Goal: Task Accomplishment & Management: Use online tool/utility

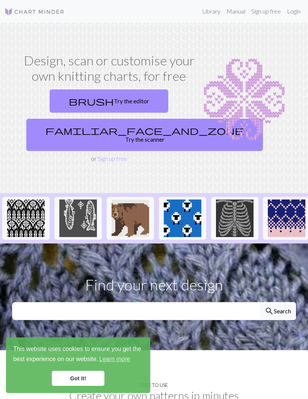
click at [297, 10] on link "Login" at bounding box center [294, 11] width 20 height 15
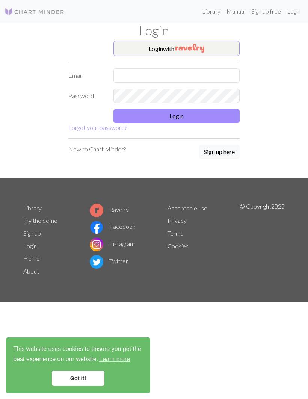
click at [204, 44] on img "button" at bounding box center [190, 48] width 29 height 9
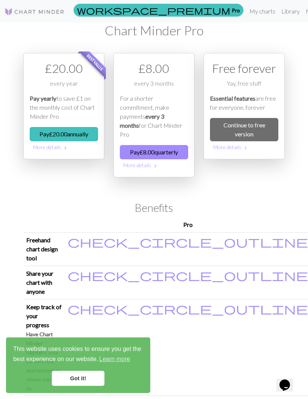
click at [91, 374] on link "Got it!" at bounding box center [78, 378] width 53 height 15
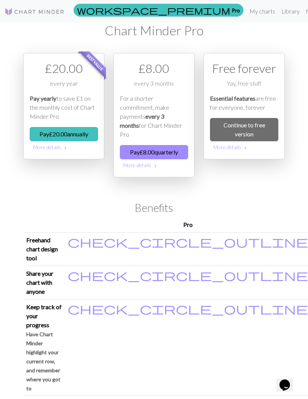
click at [247, 12] on link "My charts" at bounding box center [263, 11] width 32 height 15
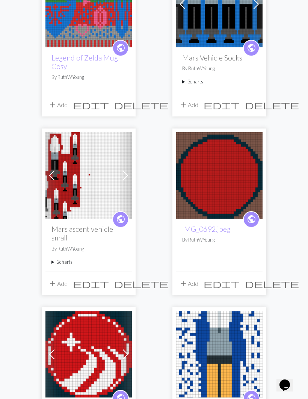
scroll to position [117, 0]
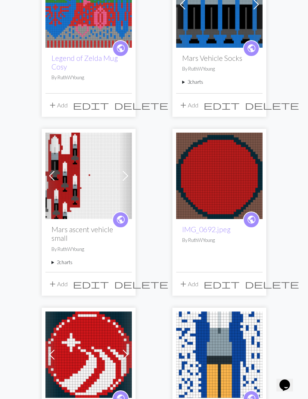
click at [54, 174] on span at bounding box center [52, 176] width 12 height 12
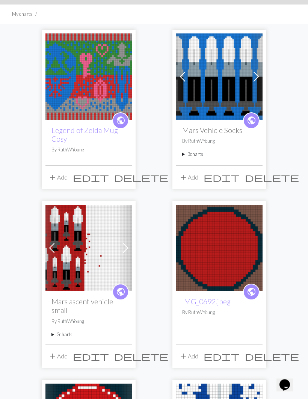
scroll to position [43, 0]
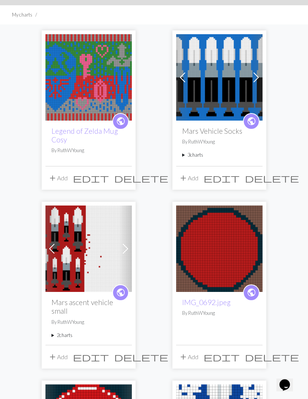
click at [231, 95] on img at bounding box center [219, 78] width 86 height 86
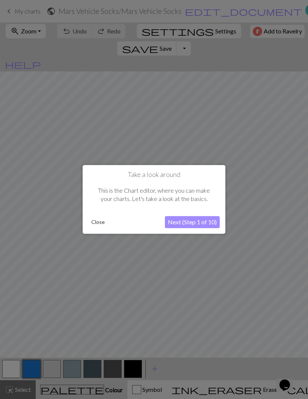
click at [103, 223] on button "Close" at bounding box center [98, 222] width 20 height 11
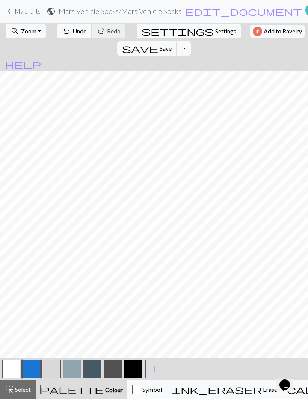
click at [79, 29] on span "Undo" at bounding box center [80, 30] width 14 height 7
click at [111, 9] on h2 "Mars Vehicle Socks / Mars Vehicle Socks" at bounding box center [120, 11] width 123 height 9
select select "687591856a3b59039efce488"
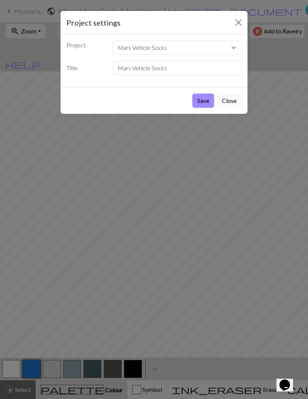
click at [236, 100] on button "Close" at bounding box center [229, 101] width 24 height 14
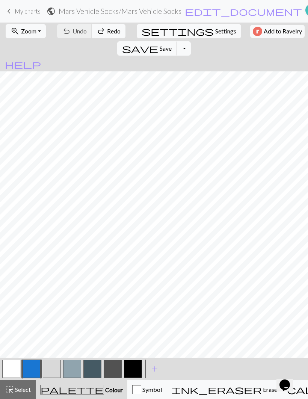
click at [32, 11] on span "My charts" at bounding box center [28, 11] width 26 height 7
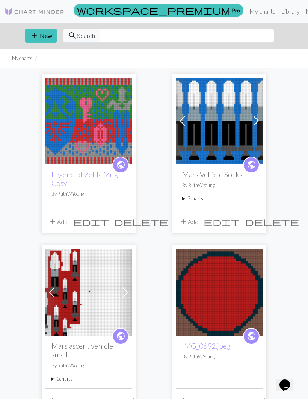
click at [257, 121] on span at bounding box center [256, 121] width 12 height 12
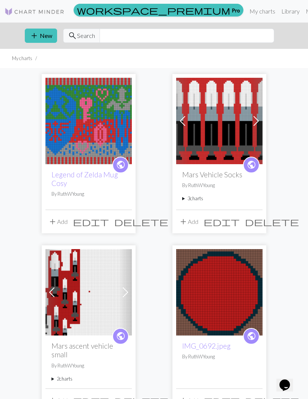
click at [259, 124] on span at bounding box center [256, 121] width 12 height 12
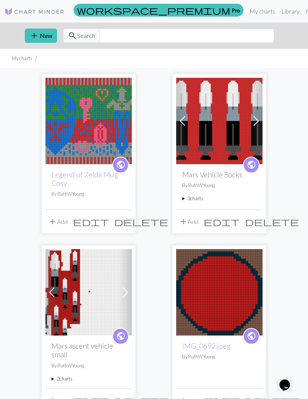
click at [231, 133] on img at bounding box center [219, 121] width 86 height 86
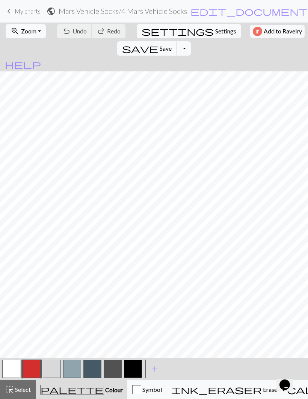
click at [191, 41] on button "Toggle Dropdown" at bounding box center [184, 48] width 14 height 14
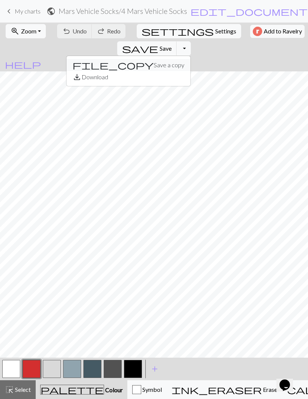
click at [191, 59] on button "file_copy Save a copy" at bounding box center [129, 65] width 124 height 12
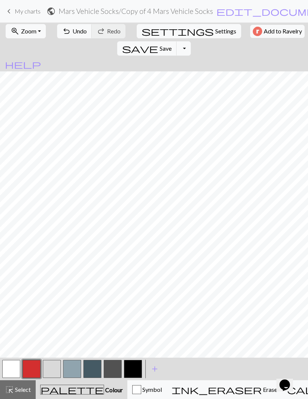
click at [179, 9] on h2 "Mars Vehicle Socks / Copy of 4 Mars Vehicle Socks" at bounding box center [136, 11] width 154 height 9
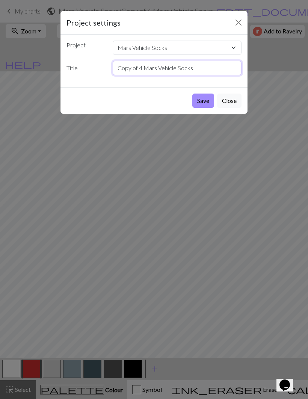
click at [144, 66] on input "Copy of 4 Mars Vehicle Socks" at bounding box center [177, 68] width 129 height 14
click at [184, 68] on input "5 Mars Vehicle Socks" at bounding box center [177, 68] width 129 height 14
type input "5 Mars Vehicle Socks longer"
click at [204, 102] on button "Save" at bounding box center [203, 101] width 22 height 14
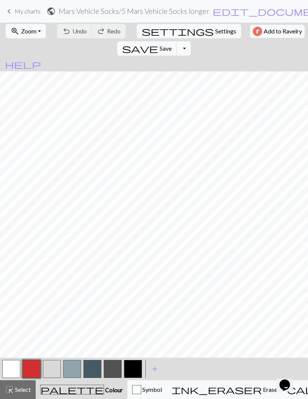
scroll to position [222, 1]
click at [137, 366] on button "button" at bounding box center [133, 369] width 18 height 18
click at [33, 371] on button "button" at bounding box center [32, 369] width 18 height 18
click at [134, 366] on button "button" at bounding box center [133, 369] width 18 height 18
click at [93, 364] on button "button" at bounding box center [92, 369] width 18 height 18
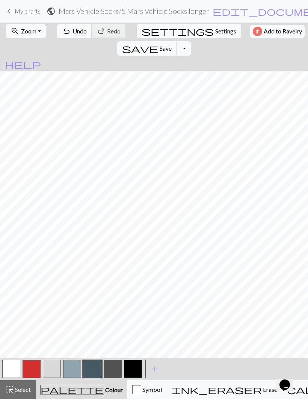
click at [115, 368] on button "button" at bounding box center [113, 369] width 18 height 18
click at [138, 367] on button "button" at bounding box center [133, 369] width 18 height 18
click at [75, 363] on button "button" at bounding box center [72, 369] width 18 height 18
click at [53, 365] on button "button" at bounding box center [52, 369] width 18 height 18
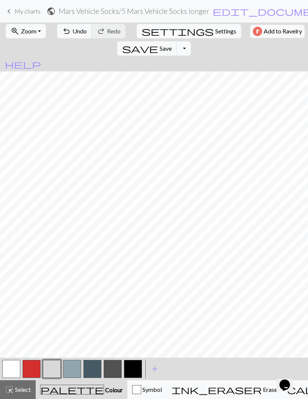
scroll to position [8, 0]
click at [15, 368] on button "button" at bounding box center [11, 369] width 18 height 18
click at [32, 367] on button "button" at bounding box center [32, 369] width 18 height 18
click at [35, 27] on span "Zoom" at bounding box center [28, 30] width 15 height 7
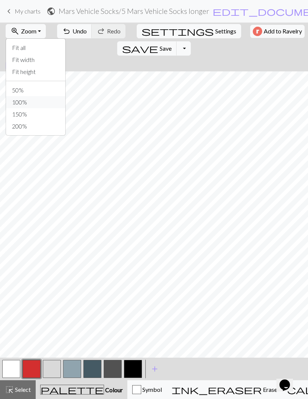
click at [21, 100] on button "100%" at bounding box center [35, 102] width 59 height 12
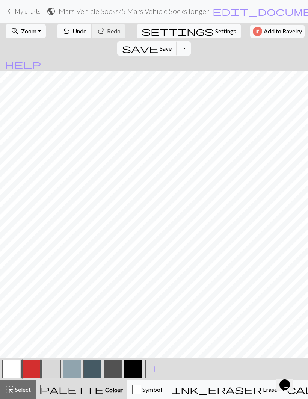
click at [35, 32] on span "Zoom" at bounding box center [28, 30] width 15 height 7
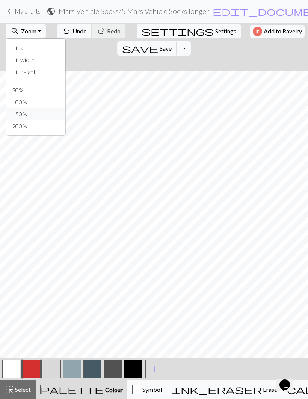
click at [19, 115] on button "150%" at bounding box center [35, 114] width 59 height 12
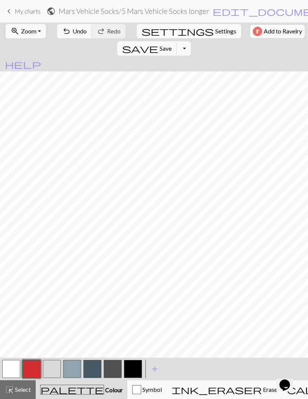
click at [37, 29] on button "zoom_in Zoom Zoom" at bounding box center [26, 31] width 40 height 14
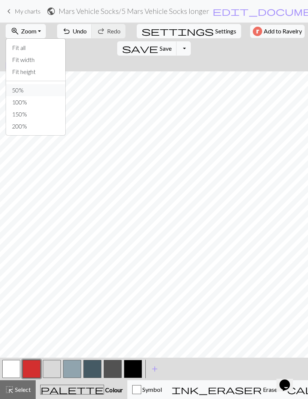
click at [20, 88] on button "50%" at bounding box center [35, 90] width 59 height 12
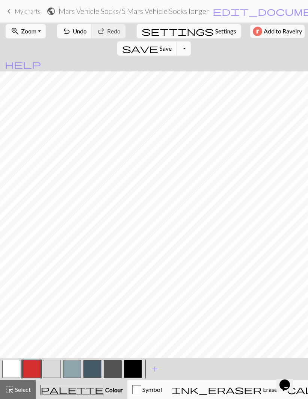
click at [32, 27] on span "Zoom" at bounding box center [28, 30] width 15 height 7
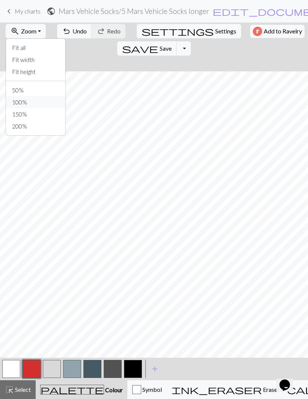
click at [15, 100] on button "100%" at bounding box center [35, 102] width 59 height 12
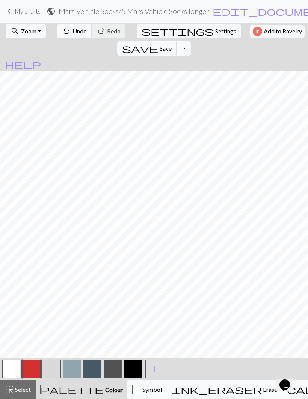
click at [54, 367] on button "button" at bounding box center [52, 369] width 18 height 18
click at [14, 364] on button "button" at bounding box center [11, 369] width 18 height 18
click at [56, 365] on button "button" at bounding box center [52, 369] width 18 height 18
click at [35, 363] on button "button" at bounding box center [32, 369] width 18 height 18
click at [35, 368] on button "button" at bounding box center [32, 369] width 18 height 18
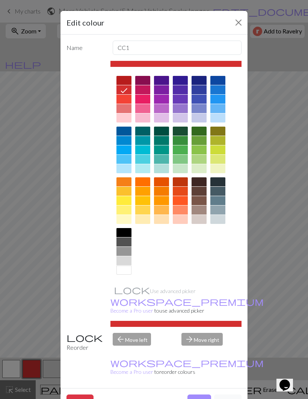
click at [239, 21] on button "Close" at bounding box center [239, 23] width 12 height 12
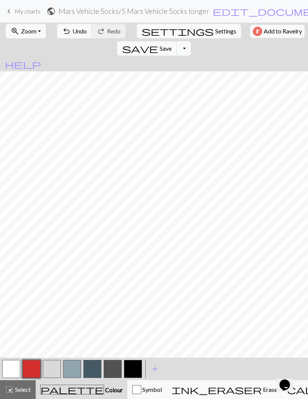
click at [55, 364] on button "button" at bounding box center [52, 369] width 18 height 18
click at [77, 363] on button "button" at bounding box center [72, 369] width 18 height 18
click at [115, 368] on button "button" at bounding box center [113, 369] width 18 height 18
click at [75, 363] on button "button" at bounding box center [72, 369] width 18 height 18
click at [115, 368] on button "button" at bounding box center [113, 369] width 18 height 18
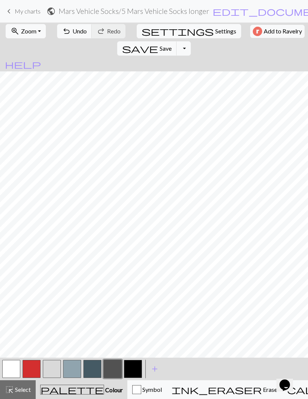
click at [32, 29] on span "Zoom" at bounding box center [28, 30] width 15 height 7
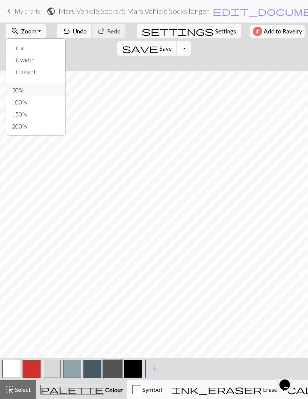
click at [13, 90] on button "50%" at bounding box center [35, 90] width 59 height 12
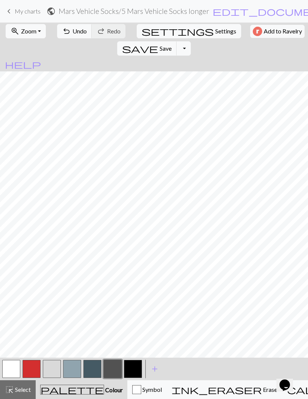
click at [36, 32] on button "zoom_in Zoom Zoom" at bounding box center [26, 31] width 40 height 14
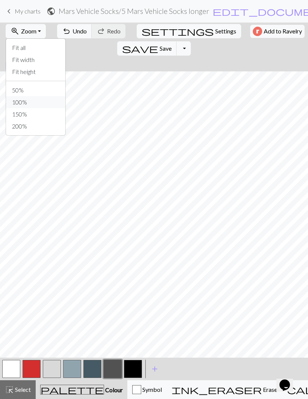
click at [15, 103] on button "100%" at bounding box center [35, 102] width 59 height 12
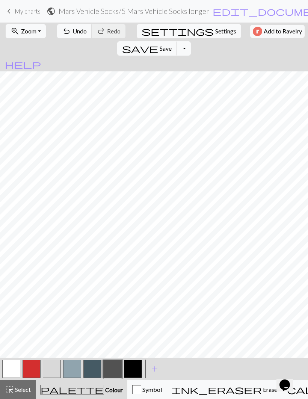
click at [12, 365] on button "button" at bounding box center [11, 369] width 18 height 18
click at [116, 372] on button "button" at bounding box center [113, 369] width 18 height 18
click at [55, 367] on button "button" at bounding box center [52, 369] width 18 height 18
click at [33, 28] on span "Zoom" at bounding box center [28, 30] width 15 height 7
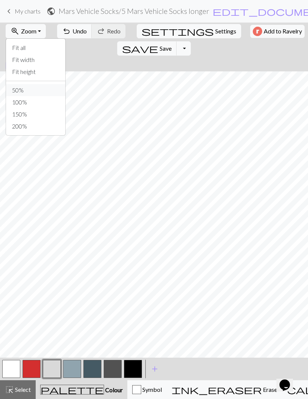
click at [17, 89] on button "50%" at bounding box center [35, 90] width 59 height 12
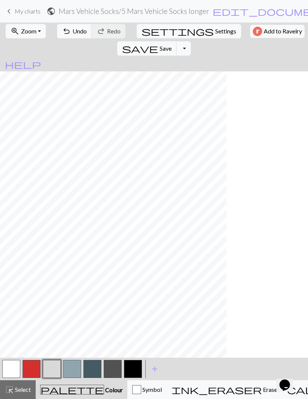
scroll to position [0, 0]
click at [172, 45] on span "Save" at bounding box center [166, 48] width 12 height 7
click at [177, 41] on button "save Save Save" at bounding box center [147, 48] width 60 height 14
click at [32, 12] on span "My charts" at bounding box center [28, 11] width 26 height 7
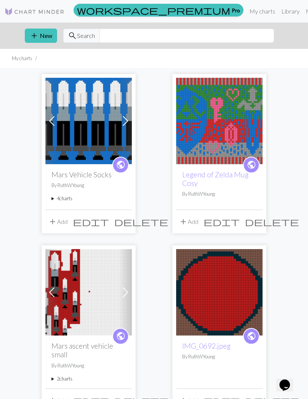
click at [55, 292] on span at bounding box center [52, 292] width 12 height 12
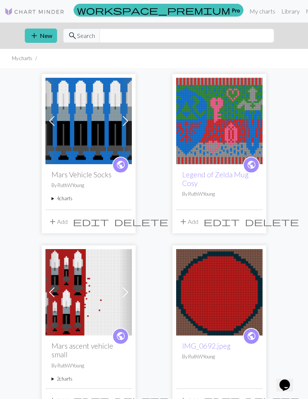
click at [124, 291] on span at bounding box center [126, 292] width 12 height 12
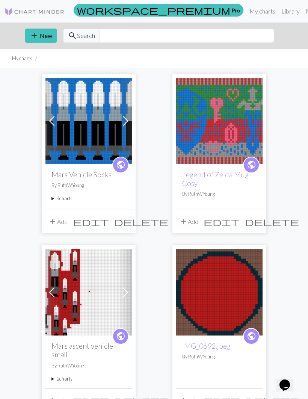
click at [56, 291] on span at bounding box center [52, 292] width 12 height 12
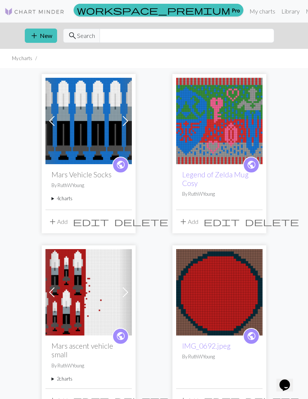
click at [86, 294] on img at bounding box center [88, 292] width 86 height 86
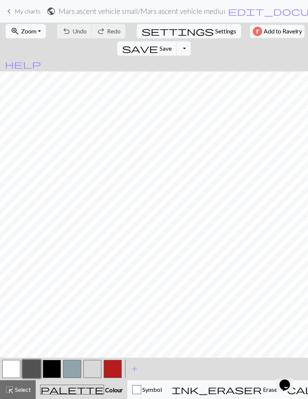
click at [15, 9] on span "My charts" at bounding box center [28, 11] width 26 height 7
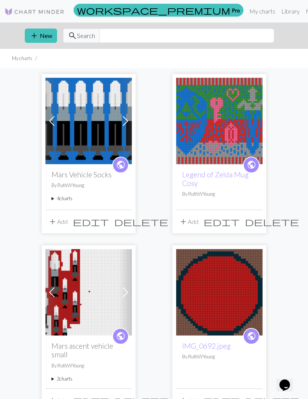
click at [55, 122] on span at bounding box center [52, 121] width 12 height 12
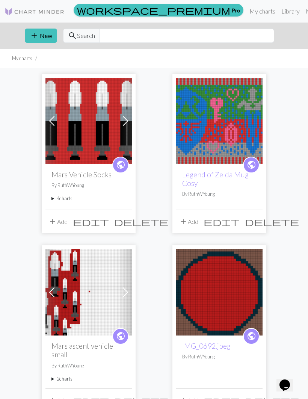
click at [60, 123] on img at bounding box center [88, 121] width 86 height 86
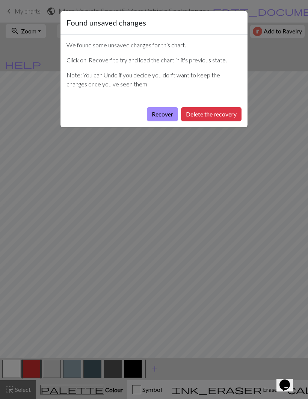
click at [161, 113] on button "Recover" at bounding box center [162, 114] width 31 height 14
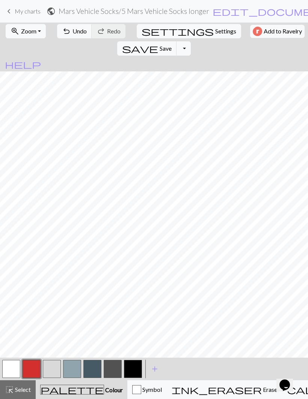
click at [26, 9] on span "My charts" at bounding box center [28, 11] width 26 height 7
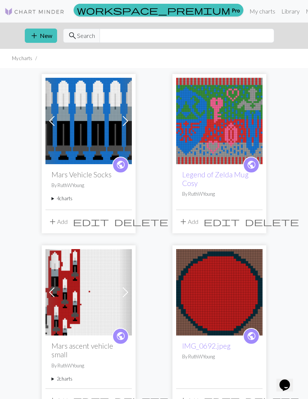
click at [127, 122] on span at bounding box center [126, 121] width 12 height 12
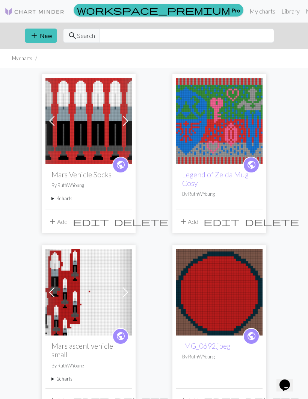
click at [126, 119] on span at bounding box center [126, 121] width 12 height 12
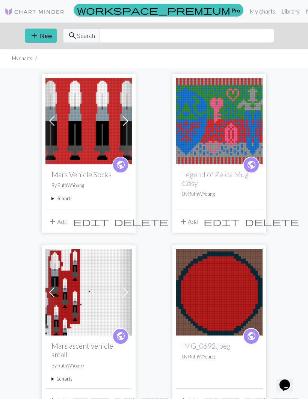
click at [129, 117] on span at bounding box center [126, 121] width 12 height 12
click at [127, 120] on span at bounding box center [126, 121] width 12 height 12
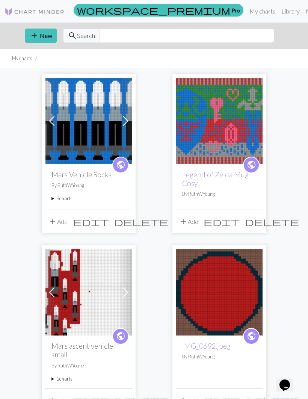
click at [127, 120] on span at bounding box center [126, 121] width 12 height 12
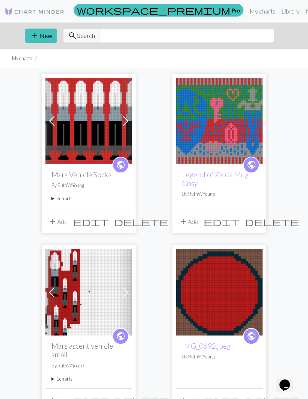
click at [127, 119] on span at bounding box center [126, 121] width 12 height 12
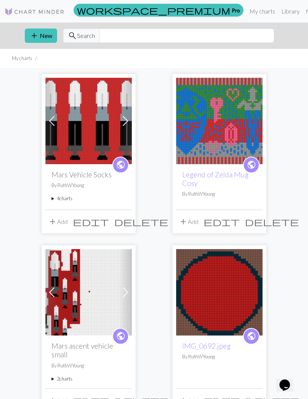
click at [126, 121] on span at bounding box center [126, 121] width 12 height 12
click at [125, 120] on span at bounding box center [126, 121] width 12 height 12
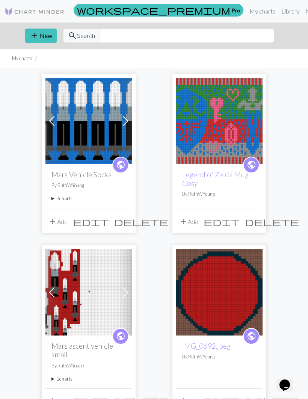
click at [130, 120] on span at bounding box center [126, 121] width 12 height 12
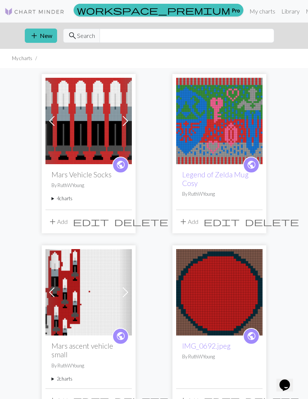
click at [126, 118] on span at bounding box center [126, 121] width 12 height 12
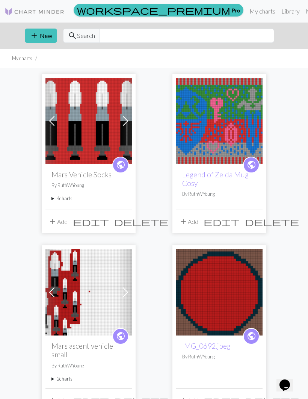
click at [126, 119] on span at bounding box center [126, 121] width 12 height 12
click at [129, 120] on span at bounding box center [126, 121] width 12 height 12
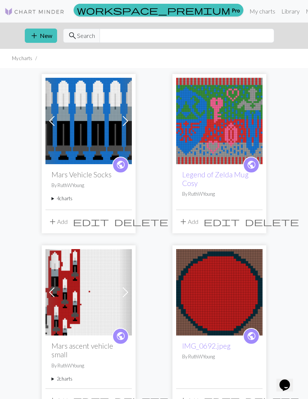
click at [127, 120] on span at bounding box center [126, 121] width 12 height 12
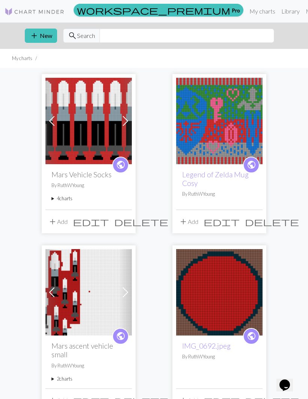
click at [127, 123] on span at bounding box center [126, 121] width 12 height 12
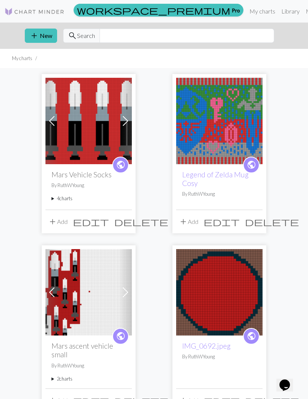
click at [128, 120] on span at bounding box center [126, 121] width 12 height 12
click at [102, 118] on img at bounding box center [88, 121] width 86 height 86
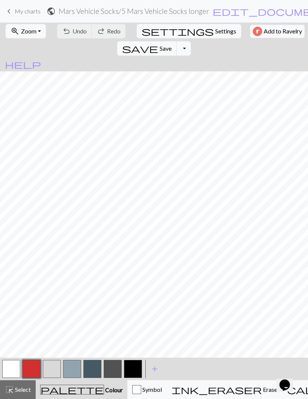
click at [177, 41] on button "save Save Save" at bounding box center [147, 48] width 60 height 14
click at [191, 41] on button "Toggle Dropdown" at bounding box center [184, 48] width 14 height 14
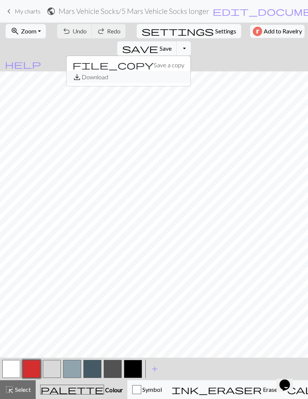
click at [191, 71] on button "save_alt Download" at bounding box center [129, 77] width 124 height 12
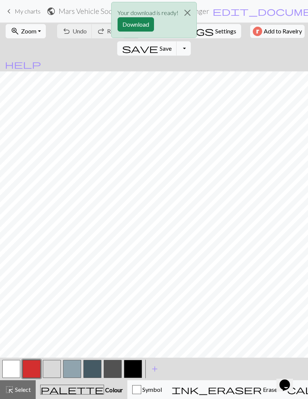
click at [143, 24] on button "Download" at bounding box center [136, 24] width 36 height 14
